Goal: Task Accomplishment & Management: Use online tool/utility

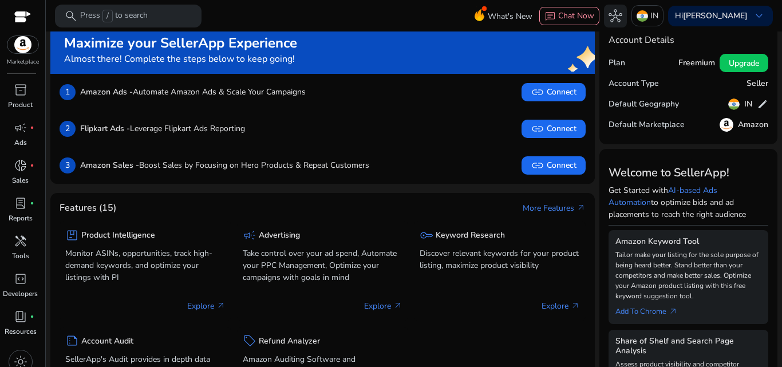
scroll to position [19, 0]
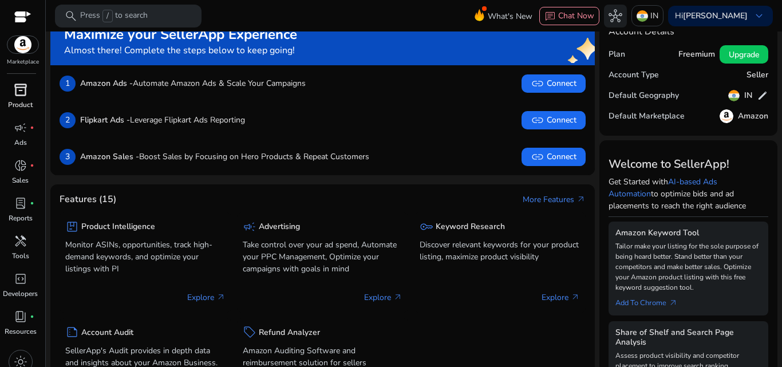
click at [21, 95] on span "inventory_2" at bounding box center [21, 90] width 14 height 14
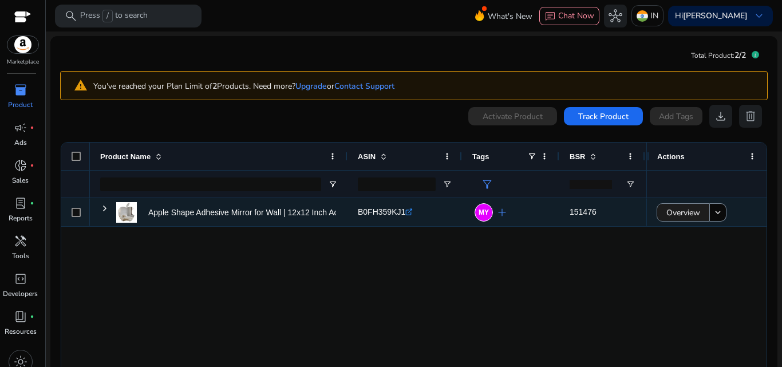
click at [685, 213] on span "Overview" at bounding box center [683, 212] width 34 height 23
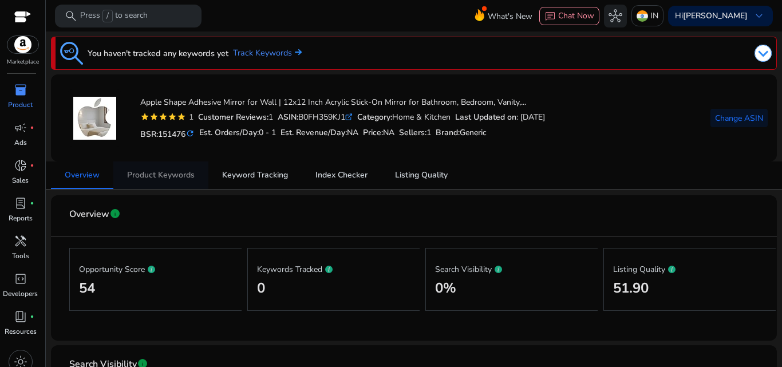
click at [161, 173] on span "Product Keywords" at bounding box center [161, 175] width 68 height 8
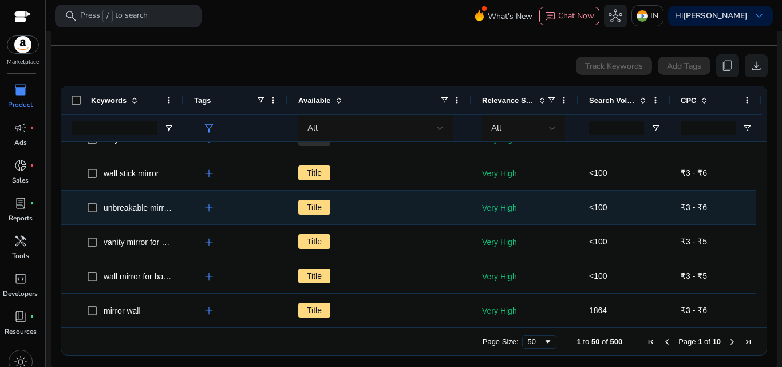
scroll to position [210, 0]
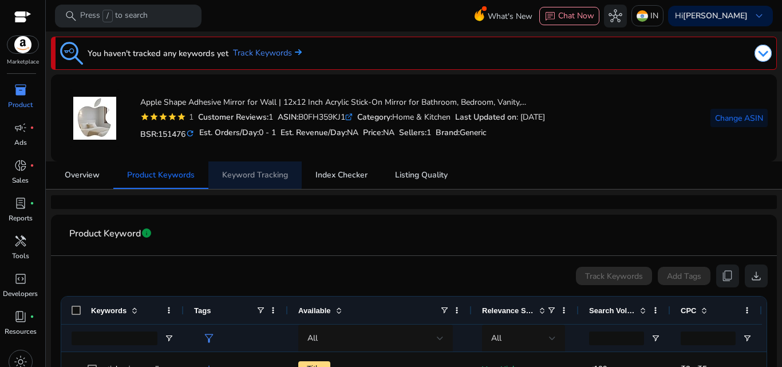
click at [250, 169] on span "Keyword Tracking" at bounding box center [255, 174] width 66 height 27
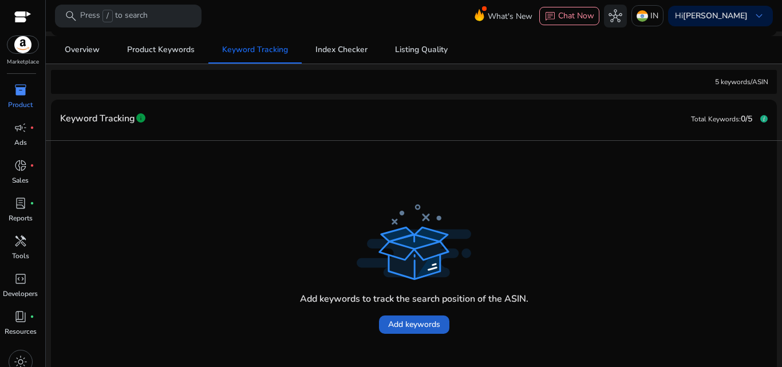
click at [408, 323] on span "Add keywords" at bounding box center [414, 324] width 52 height 12
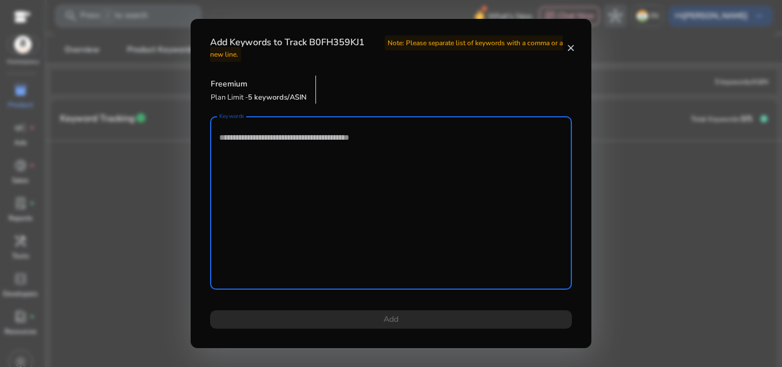
click at [308, 168] on textarea "Keywords" at bounding box center [390, 203] width 343 height 162
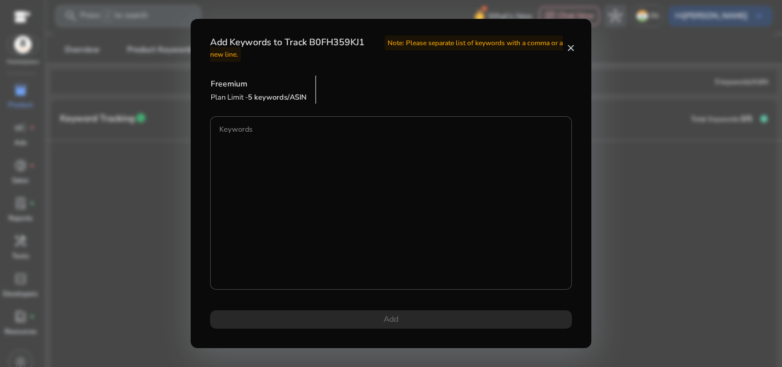
click at [128, 161] on div at bounding box center [391, 183] width 782 height 367
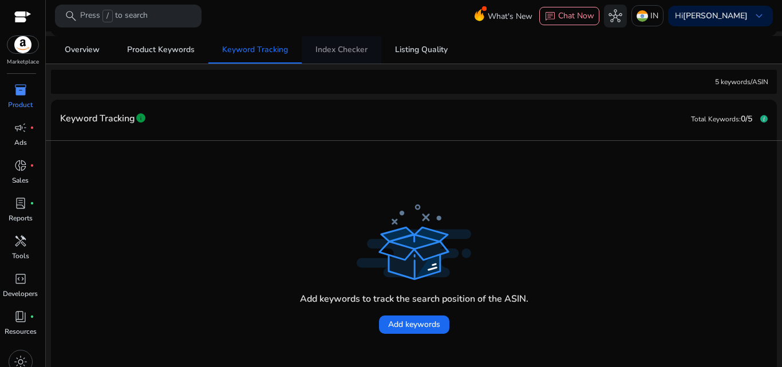
click at [326, 46] on span "Index Checker" at bounding box center [341, 50] width 52 height 8
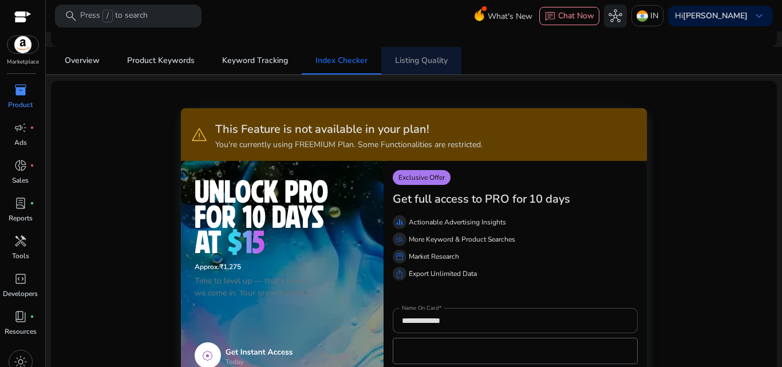
click at [395, 61] on span "Listing Quality" at bounding box center [421, 61] width 53 height 8
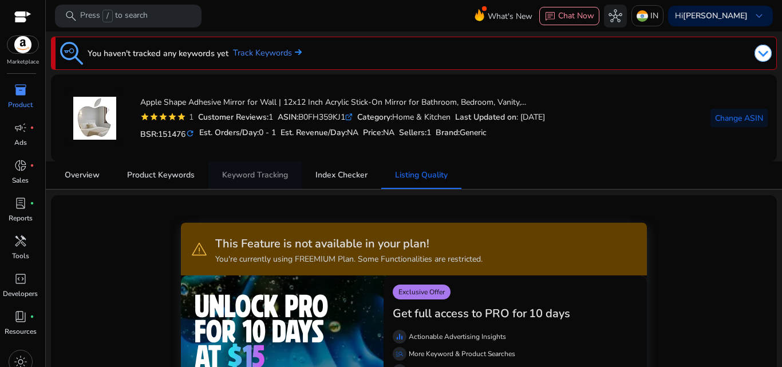
click at [259, 181] on span "Keyword Tracking" at bounding box center [255, 174] width 66 height 27
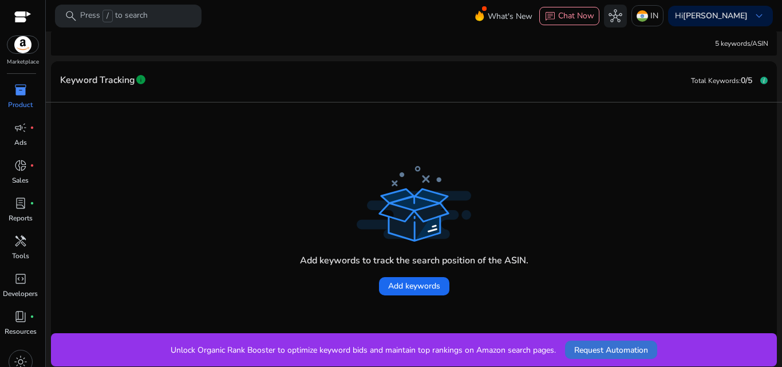
click at [592, 346] on span "Request Automation" at bounding box center [611, 350] width 74 height 12
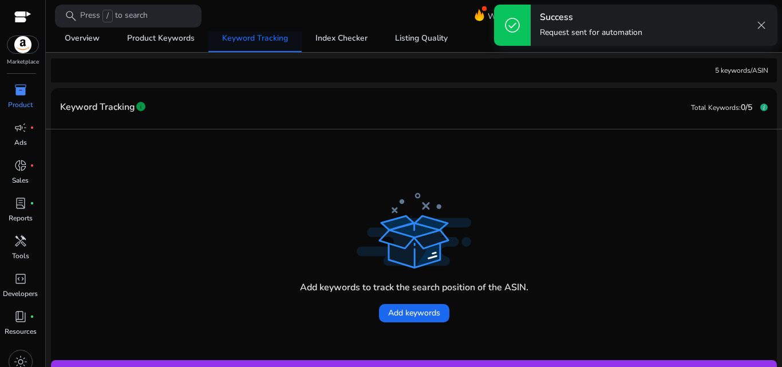
scroll to position [49, 0]
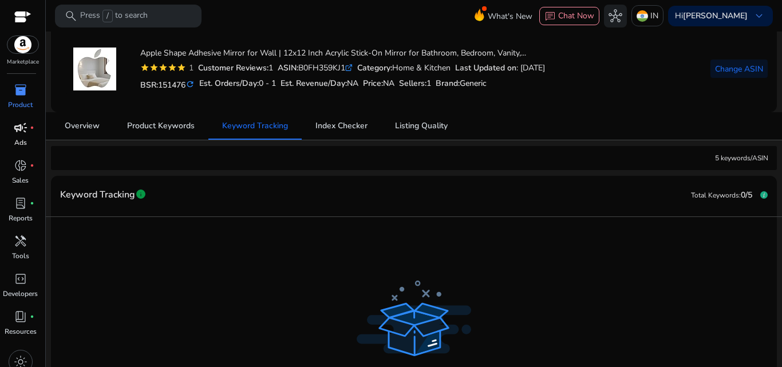
click at [0, 125] on link "campaign fiber_manual_record Ads" at bounding box center [20, 137] width 41 height 38
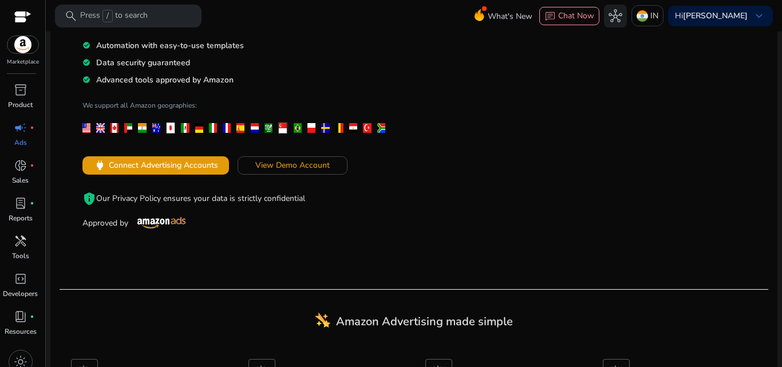
scroll to position [94, 0]
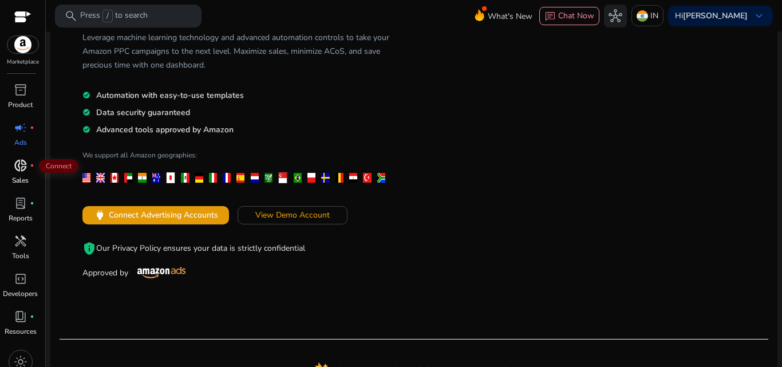
click at [19, 167] on span "donut_small" at bounding box center [21, 166] width 14 height 14
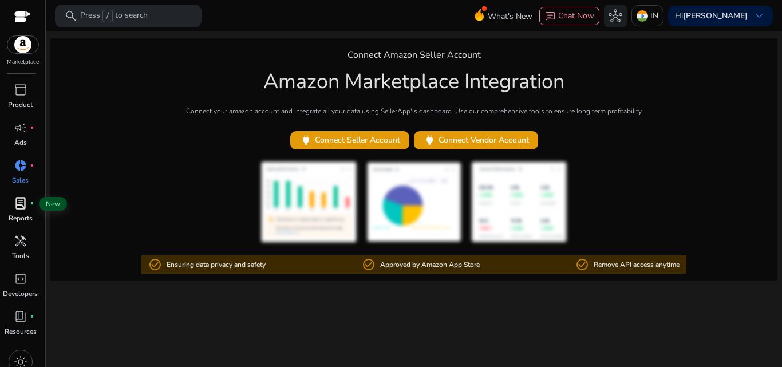
click at [14, 204] on span "lab_profile" at bounding box center [21, 203] width 14 height 14
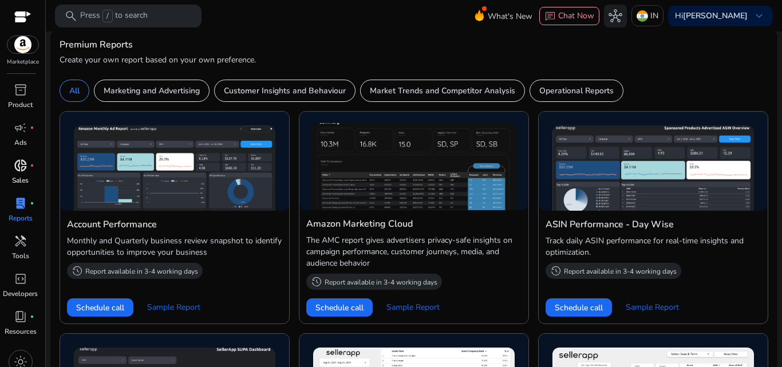
scroll to position [343, 0]
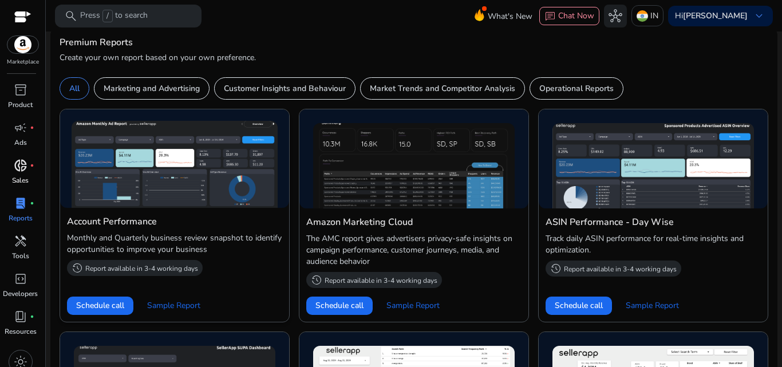
click at [146, 200] on img at bounding box center [175, 164] width 206 height 87
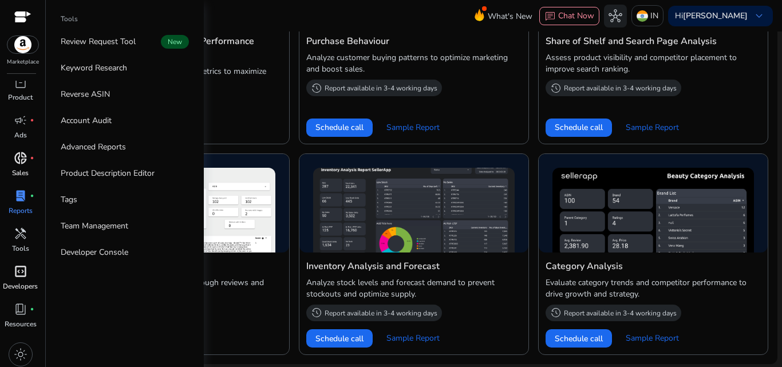
scroll to position [11, 0]
click at [23, 232] on span "handyman" at bounding box center [21, 230] width 14 height 14
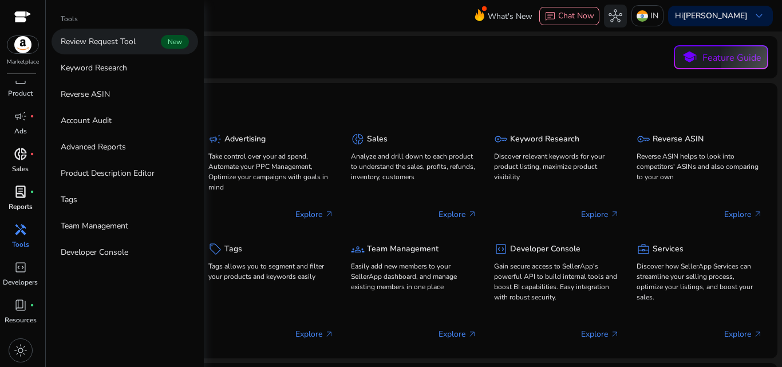
click at [137, 48] on link "Review Request Tool New" at bounding box center [125, 42] width 147 height 26
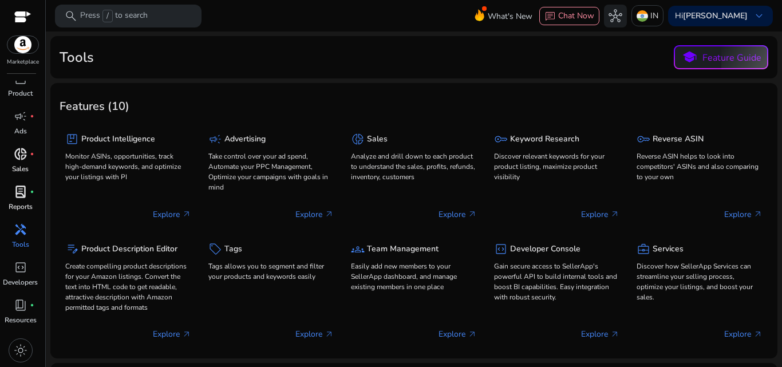
click at [14, 233] on span "handyman" at bounding box center [21, 230] width 14 height 14
click at [26, 43] on img at bounding box center [22, 44] width 31 height 17
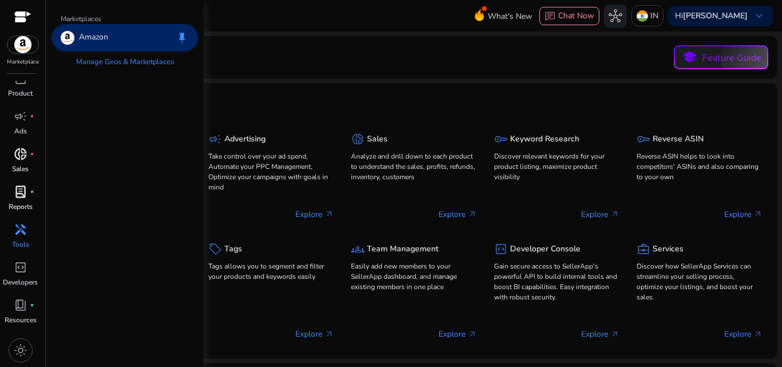
click at [98, 34] on p "Amazon" at bounding box center [93, 38] width 29 height 14
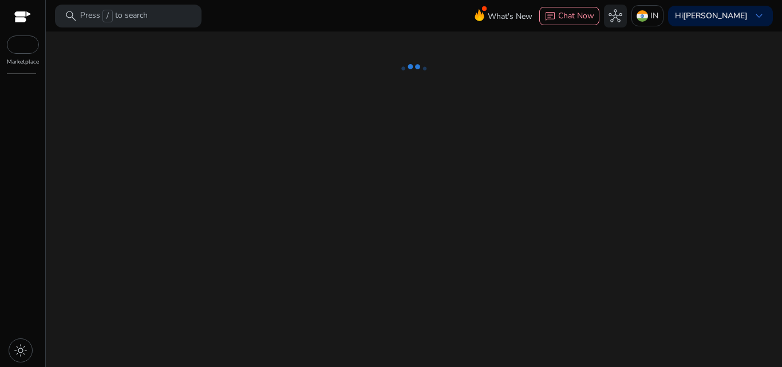
click at [482, 63] on ng-lottie at bounding box center [413, 68] width 727 height 74
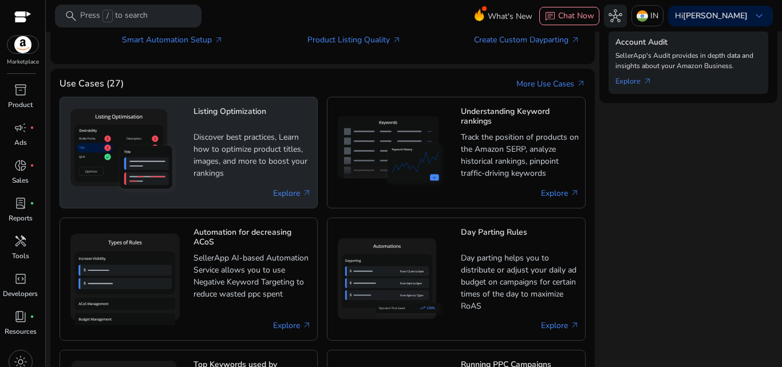
scroll to position [580, 0]
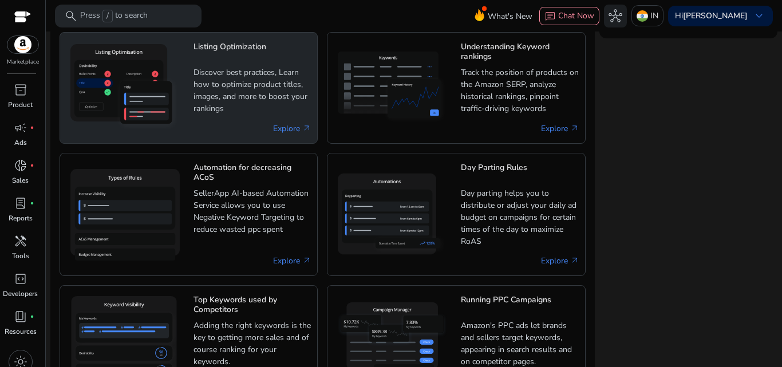
click at [281, 110] on p "Discover best practices, Learn how to optimize product titles, images, and more…" at bounding box center [252, 90] width 118 height 49
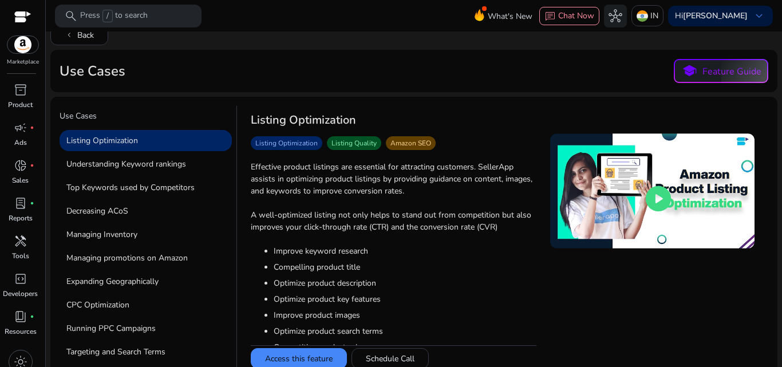
scroll to position [41, 0]
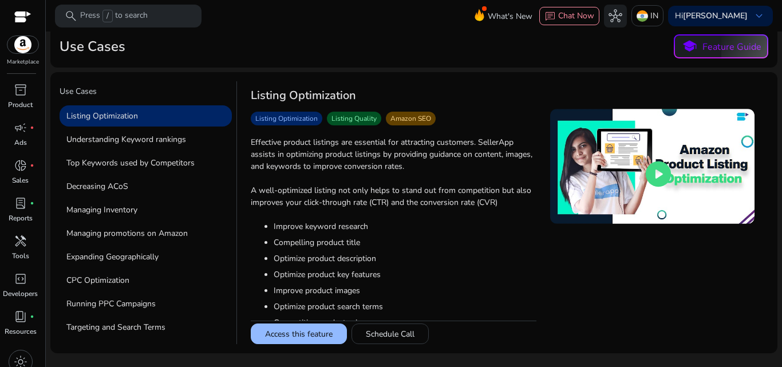
click at [301, 329] on button "Access this feature" at bounding box center [299, 333] width 96 height 21
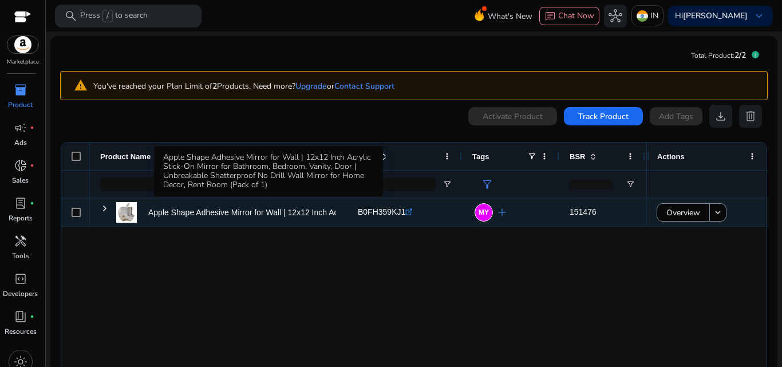
click at [275, 223] on p "Apple Shape Adhesive Mirror for Wall | 12x12 Inch Acrylic Stick-On..." at bounding box center [270, 212] width 244 height 23
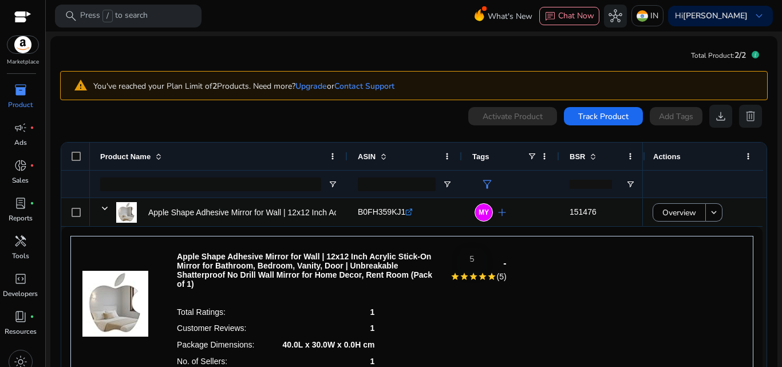
click at [478, 281] on mat-icon "star" at bounding box center [482, 276] width 9 height 9
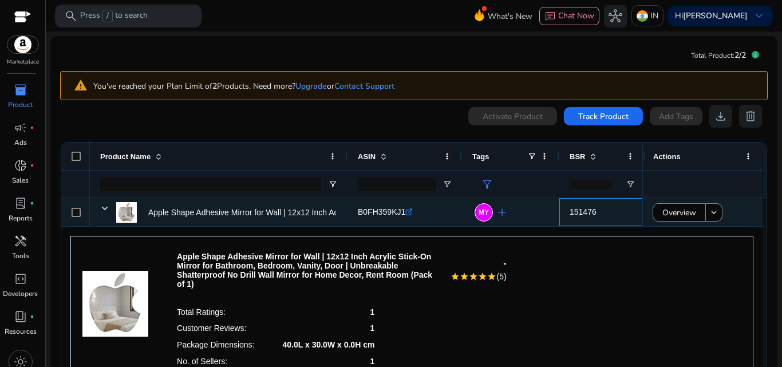
click at [567, 214] on div "151476" at bounding box center [602, 212] width 86 height 28
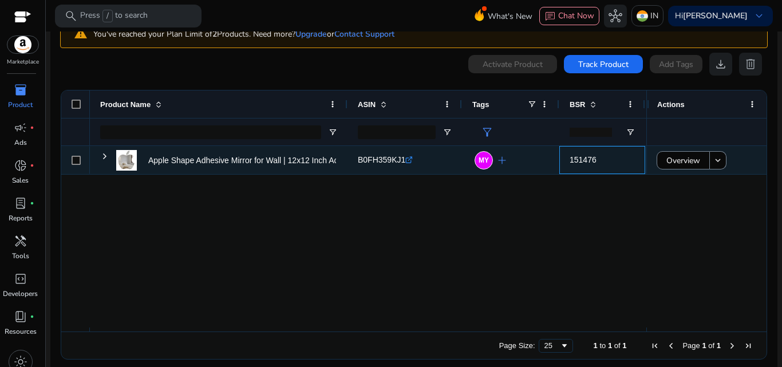
scroll to position [60, 0]
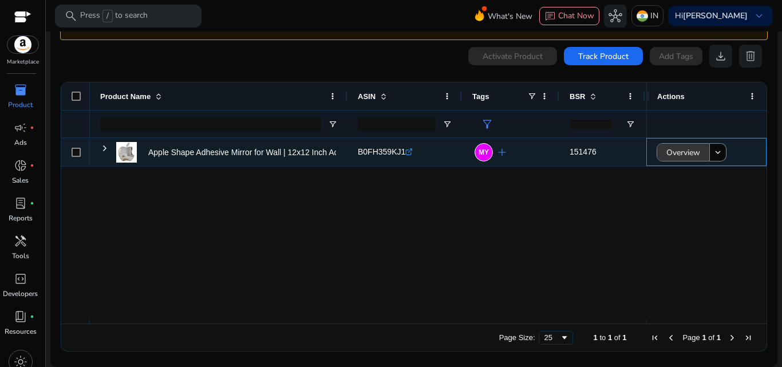
click at [667, 158] on span "Overview" at bounding box center [683, 152] width 34 height 23
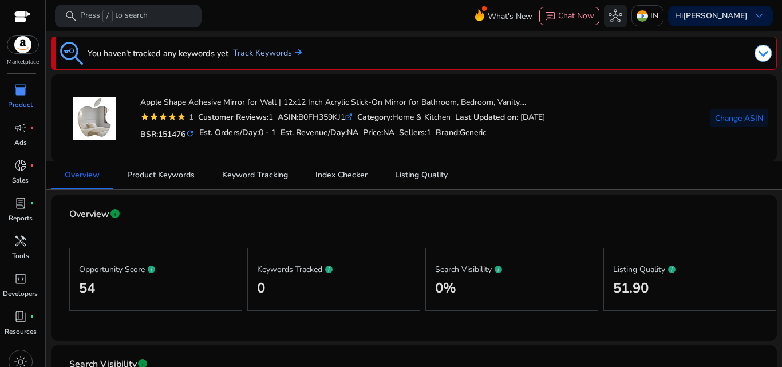
click at [260, 52] on link "Track Keywords" at bounding box center [267, 53] width 69 height 13
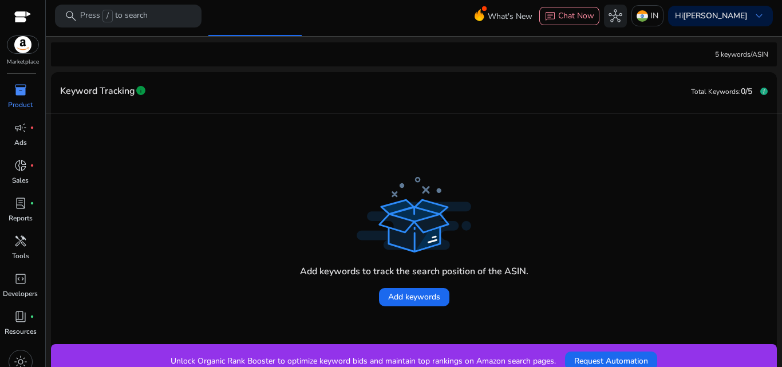
scroll to position [164, 0]
